Goal: Information Seeking & Learning: Learn about a topic

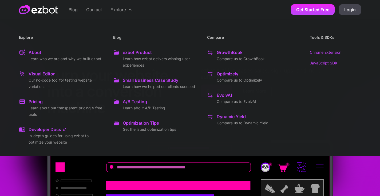
click at [121, 9] on div "Explore" at bounding box center [118, 9] width 15 height 6
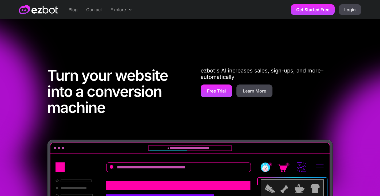
click at [121, 9] on div "Explore" at bounding box center [118, 9] width 15 height 6
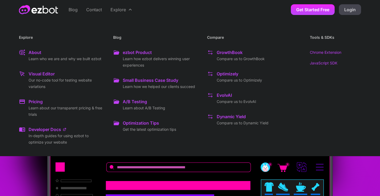
click at [132, 50] on div "ezbot Product" at bounding box center [137, 52] width 29 height 6
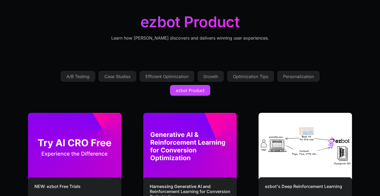
scroll to position [100, 0]
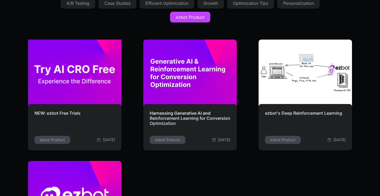
click at [63, 95] on img at bounding box center [75, 72] width 103 height 73
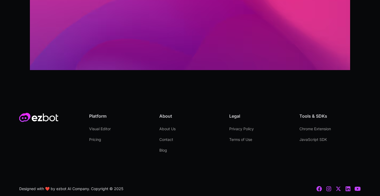
scroll to position [657, 0]
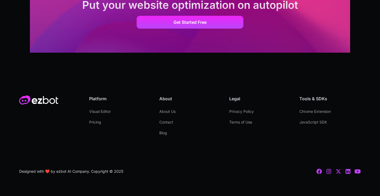
click at [348, 171] on icon at bounding box center [348, 171] width 6 height 6
